Goal: Find specific page/section: Find specific page/section

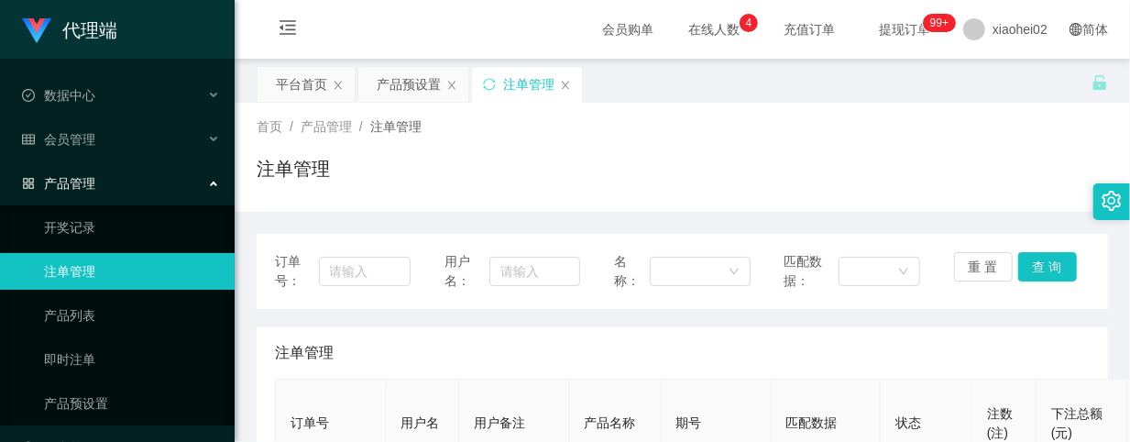
scroll to position [367, 0]
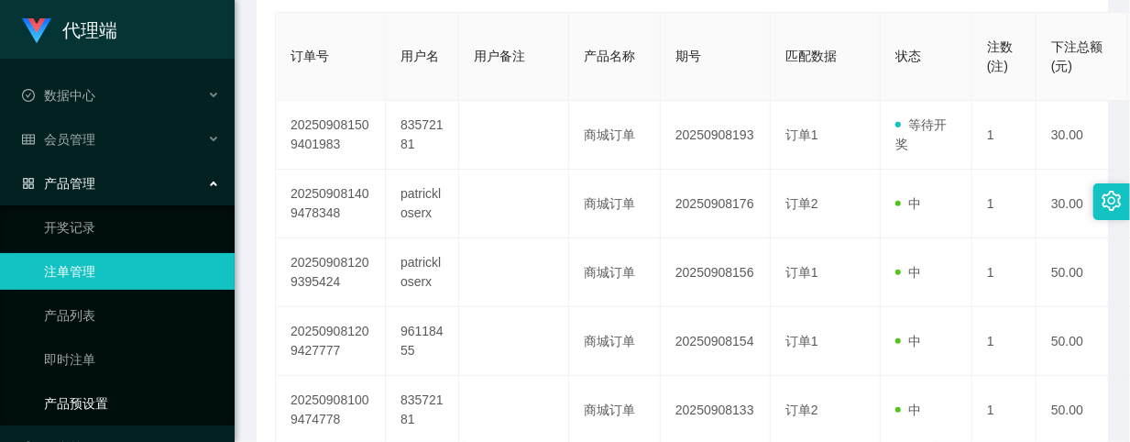
drag, startPoint x: 95, startPoint y: 389, endPoint x: 123, endPoint y: 379, distance: 29.0
click at [95, 389] on link "产品预设置" at bounding box center [132, 403] width 176 height 37
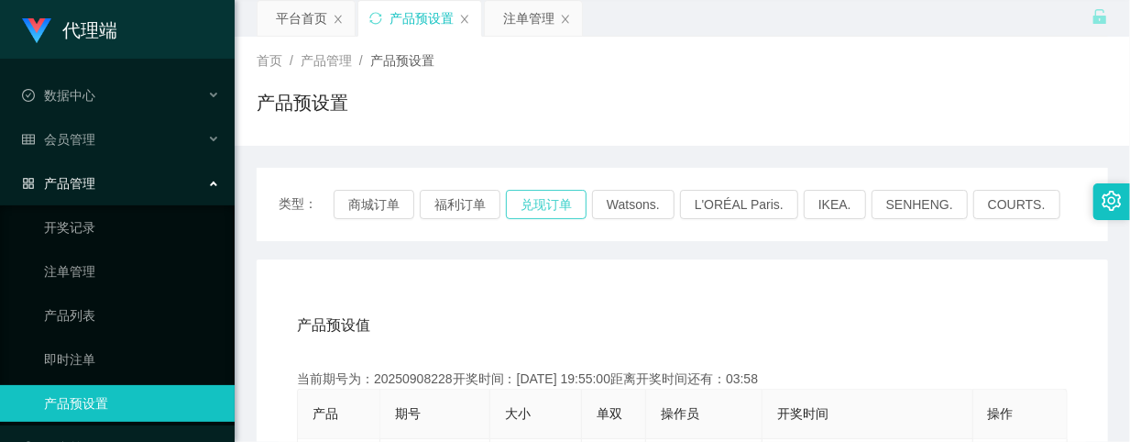
scroll to position [29, 0]
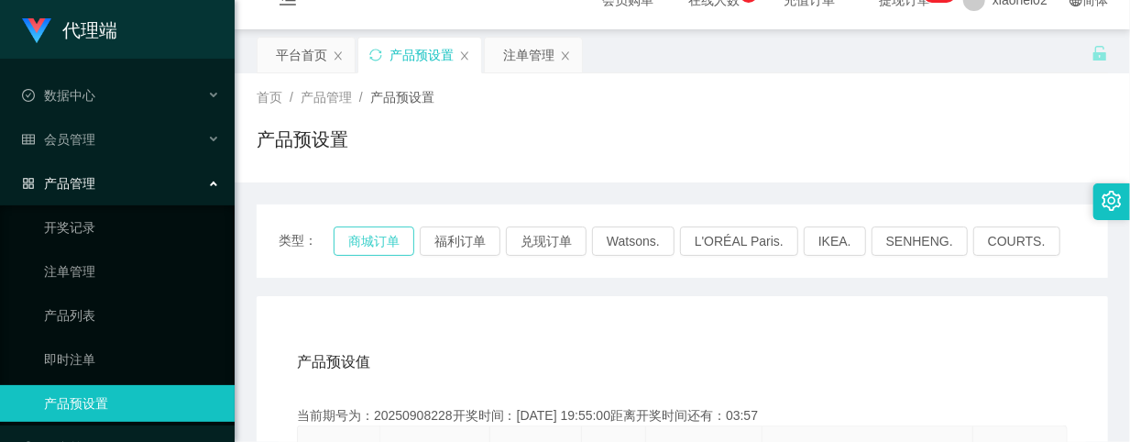
click at [401, 239] on button "商城订单" at bounding box center [374, 240] width 81 height 29
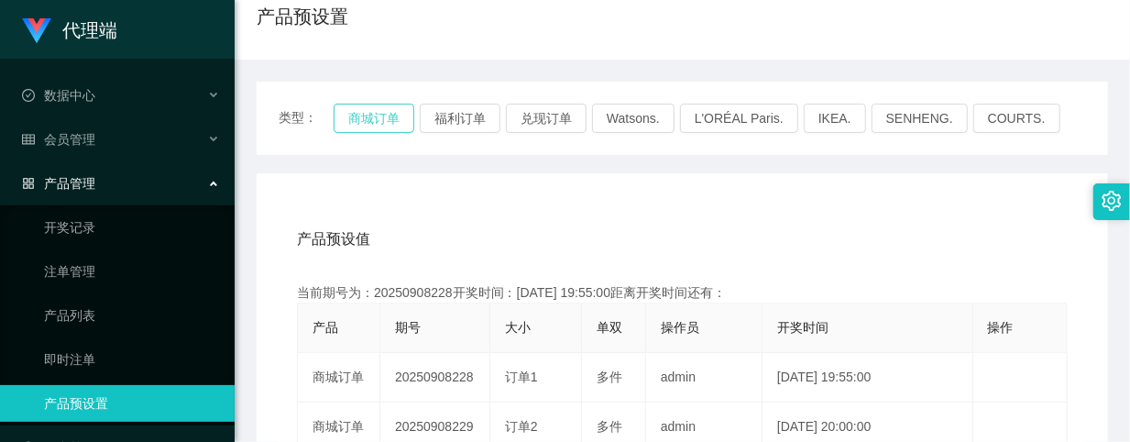
scroll to position [273, 0]
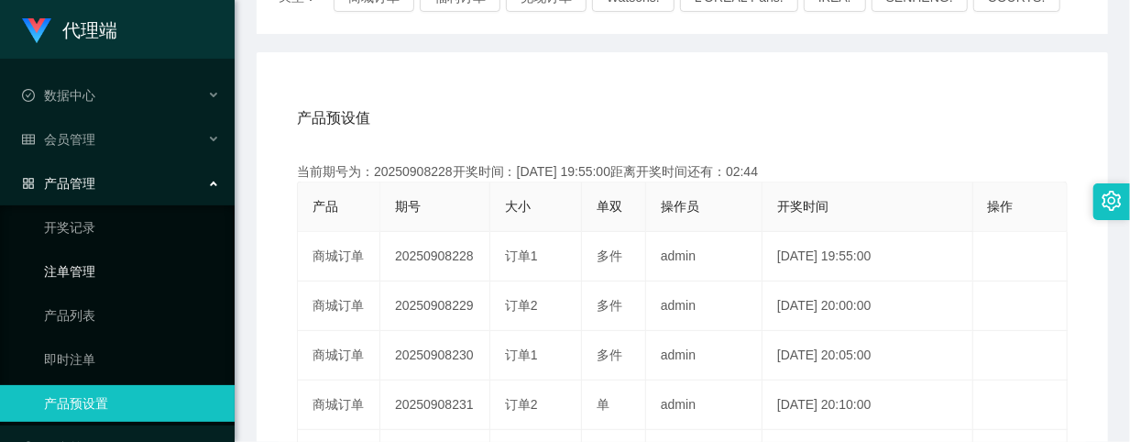
click at [60, 258] on link "注单管理" at bounding box center [132, 271] width 176 height 37
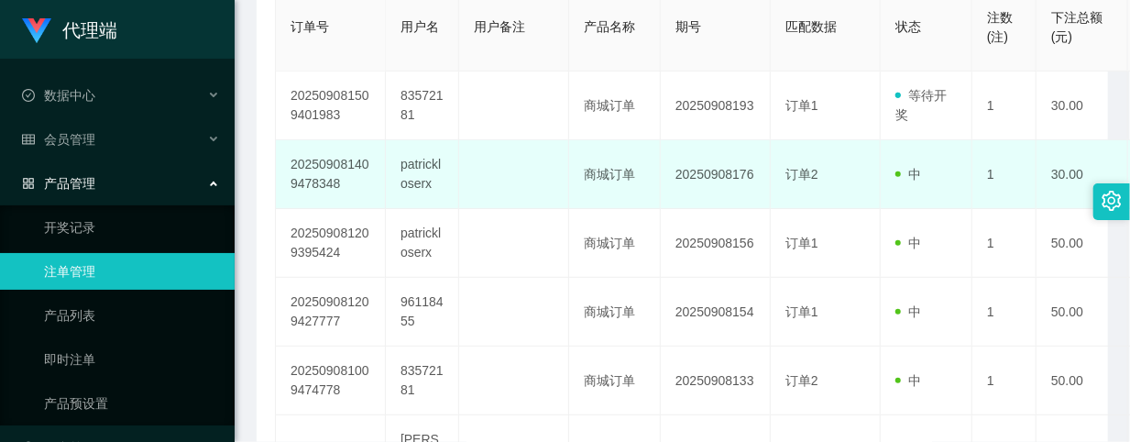
scroll to position [151, 0]
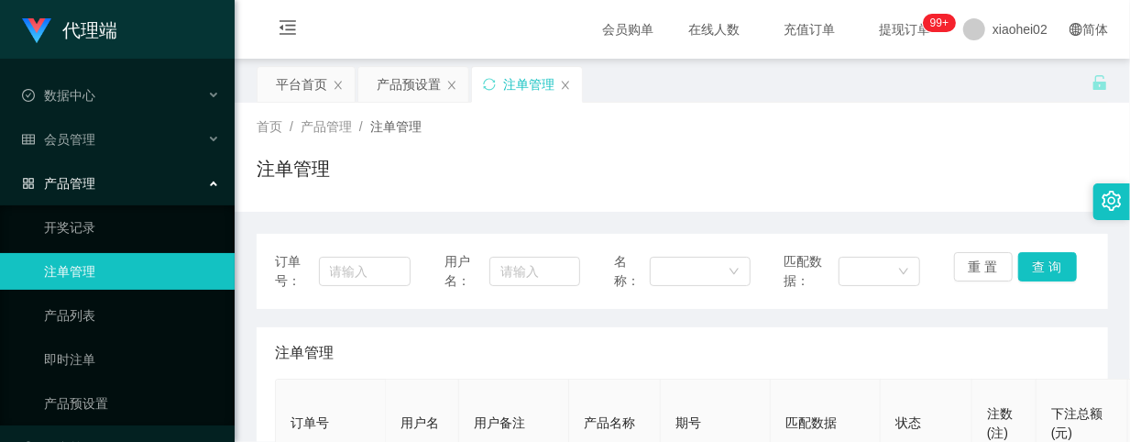
scroll to position [244, 0]
